Goal: Information Seeking & Learning: Learn about a topic

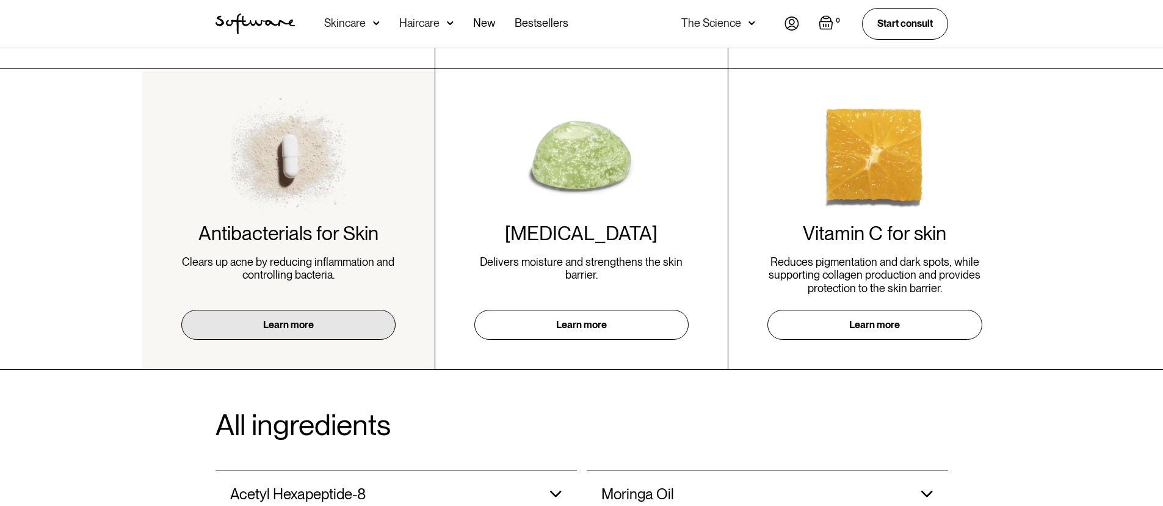
scroll to position [587, 0]
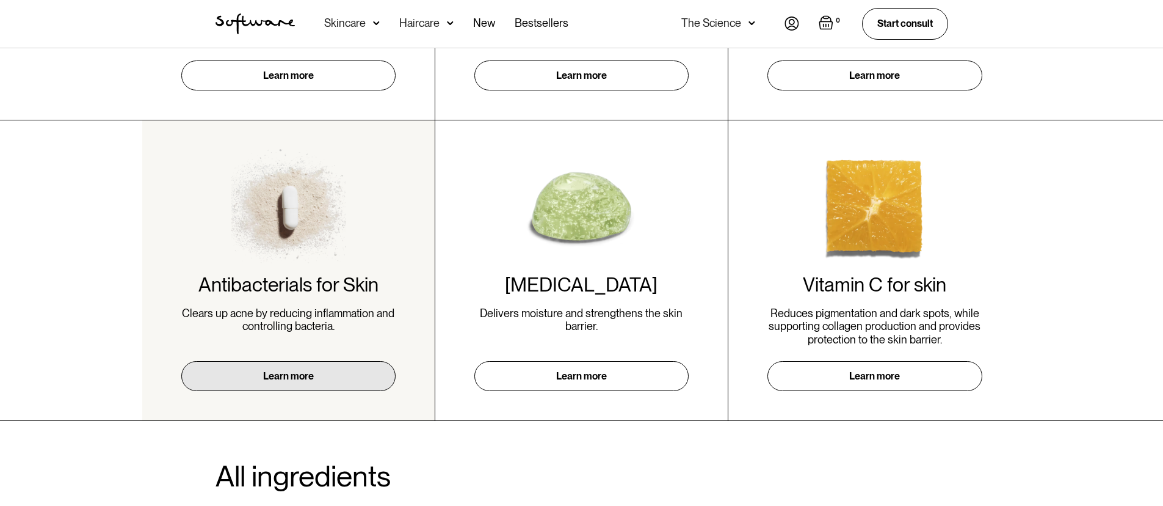
click at [294, 380] on link "Learn more" at bounding box center [288, 376] width 214 height 30
